Goal: Task Accomplishment & Management: Manage account settings

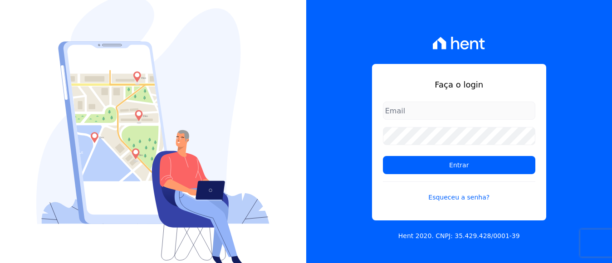
click at [415, 111] on input "email" at bounding box center [459, 111] width 152 height 18
type input "[EMAIL_ADDRESS][DOMAIN_NAME]"
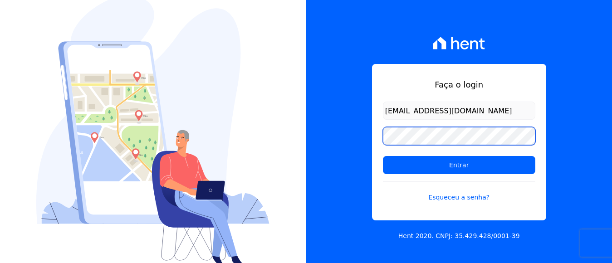
click at [383, 156] on input "Entrar" at bounding box center [459, 165] width 152 height 18
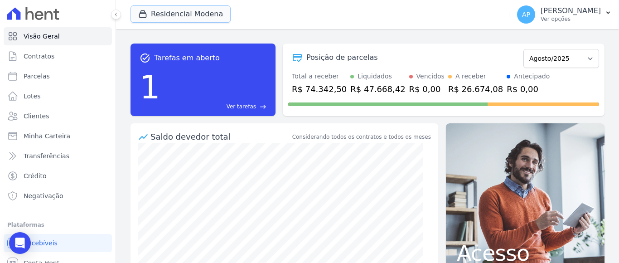
drag, startPoint x: 155, startPoint y: 15, endPoint x: 197, endPoint y: 26, distance: 43.8
click at [197, 26] on div "Residencial Modena Panizzi RESIDENCIAL DA ESTAÇÃO Residencial [GEOGRAPHIC_DATA]…" at bounding box center [319, 15] width 376 height 30
click at [38, 78] on span "Parcelas" at bounding box center [37, 76] width 26 height 9
select select
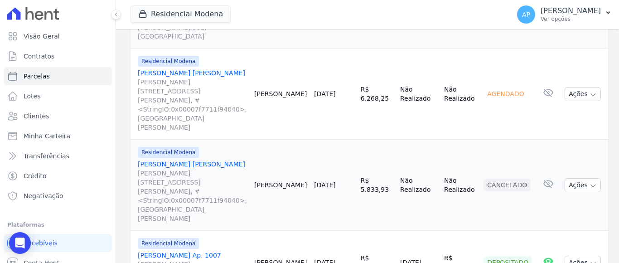
scroll to position [1374, 0]
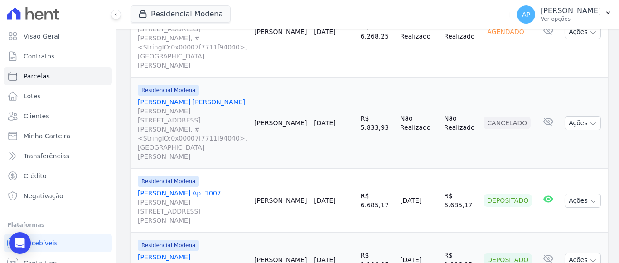
select select
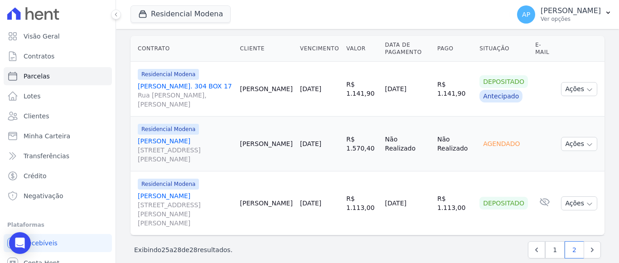
scroll to position [231, 0]
click at [551, 240] on link "1" at bounding box center [555, 248] width 19 height 17
select select
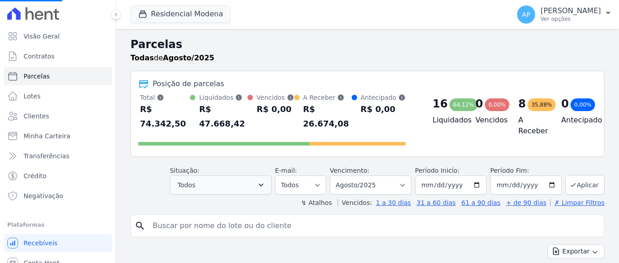
select select
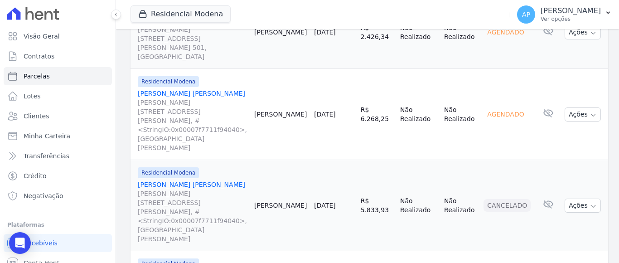
scroll to position [1374, 0]
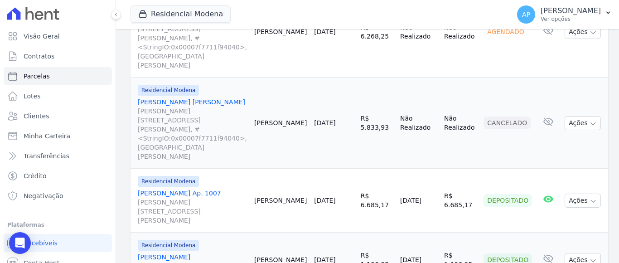
drag, startPoint x: 142, startPoint y: 99, endPoint x: 301, endPoint y: 281, distance: 241.7
click at [301, 263] on html "Visão Geral Contratos Parcelas Lotes Clientes Minha Carteira Transferências Cré…" at bounding box center [309, 131] width 619 height 263
copy div "Exportar Exportar PDF Exportar CSV Contrato Cliente Vencimento Valor Data de Pa…"
select select
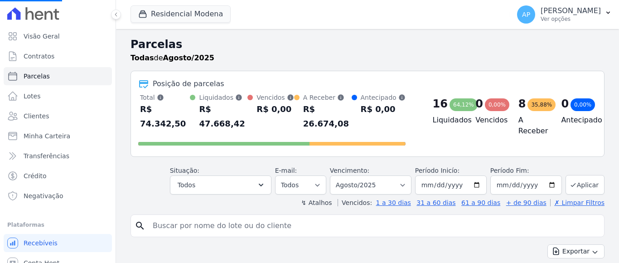
select select
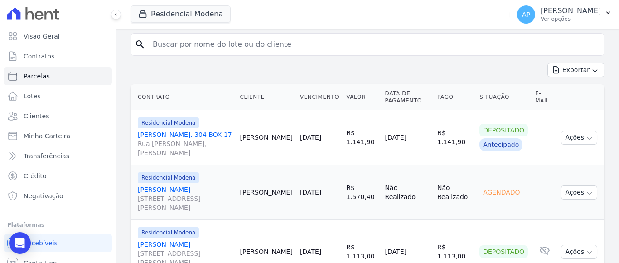
scroll to position [231, 0]
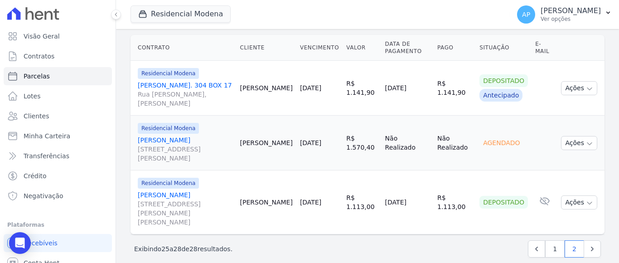
drag, startPoint x: 138, startPoint y: 73, endPoint x: 256, endPoint y: 265, distance: 225.1
click at [256, 263] on html "Visão Geral Contratos Parcelas Lotes Clientes Minha Carteira Transferências Cré…" at bounding box center [309, 131] width 619 height 263
copy div "Contrato Cliente Vencimento Valor Data de Pagamento Pago Situação E-mail Reside…"
